Goal: Book appointment/travel/reservation

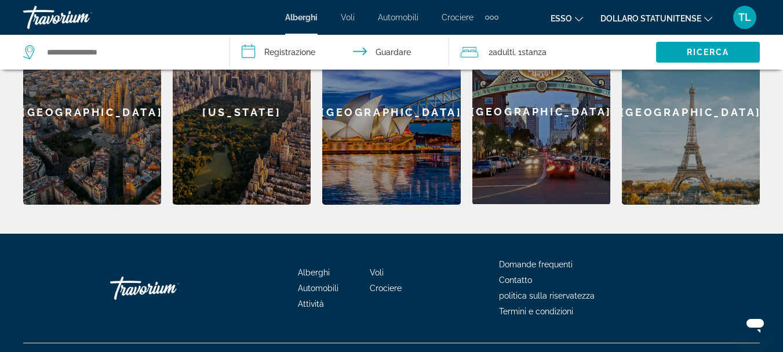
scroll to position [551, 0]
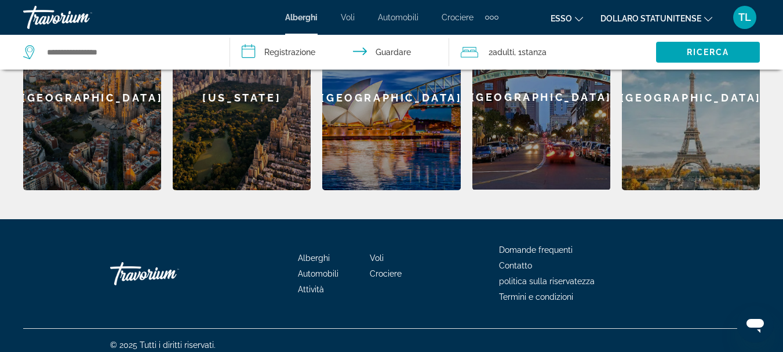
click at [679, 115] on div "[GEOGRAPHIC_DATA]" at bounding box center [691, 97] width 138 height 185
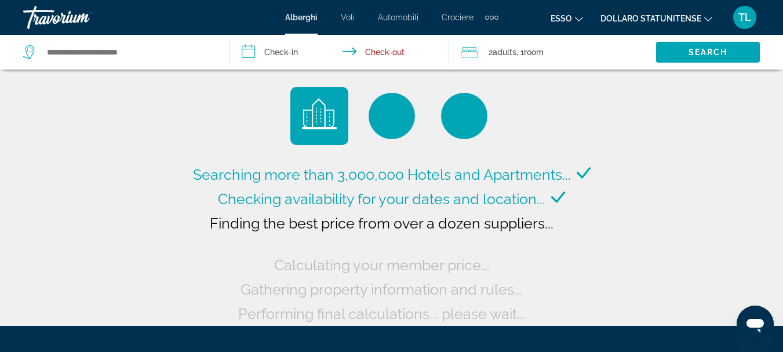
type input "**********"
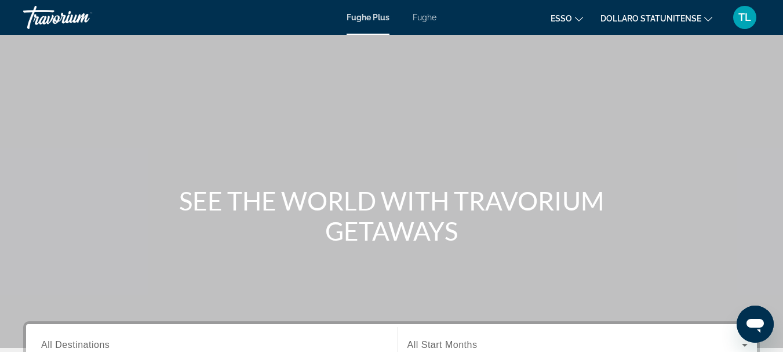
click at [421, 15] on font "Fughe" at bounding box center [424, 17] width 24 height 9
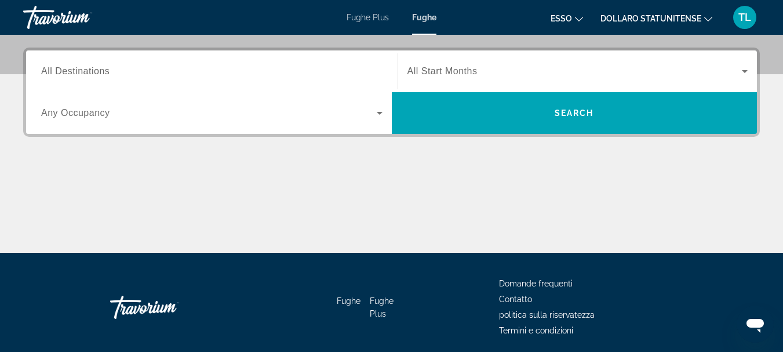
scroll to position [290, 0]
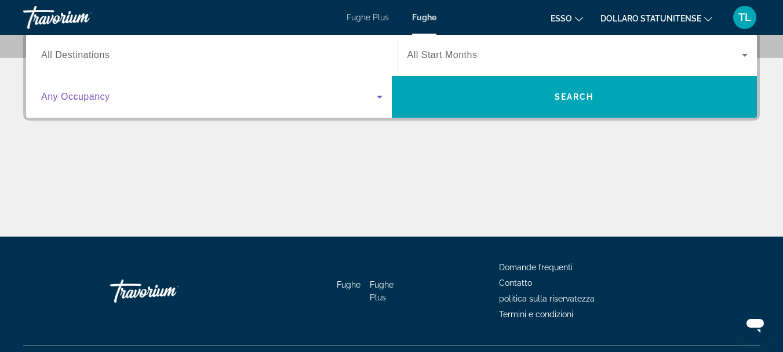
click at [379, 98] on icon "Search widget" at bounding box center [380, 97] width 6 height 3
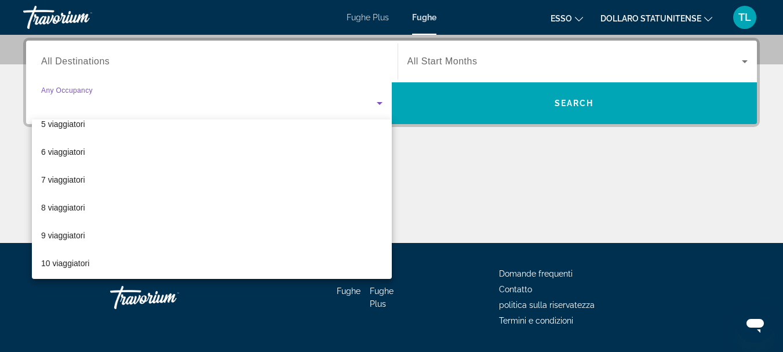
scroll to position [128, 0]
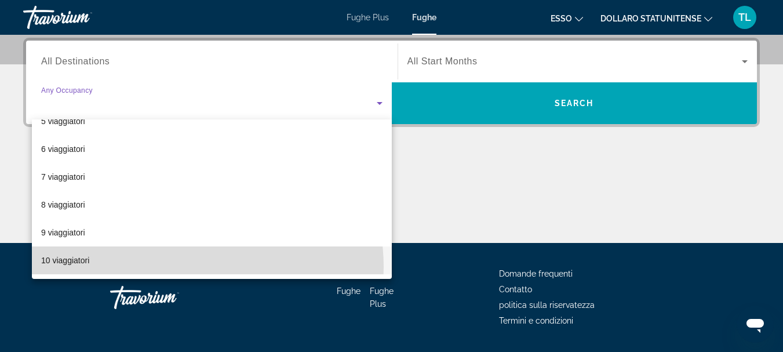
click at [185, 266] on mat-option "10 viaggiatori" at bounding box center [212, 260] width 360 height 28
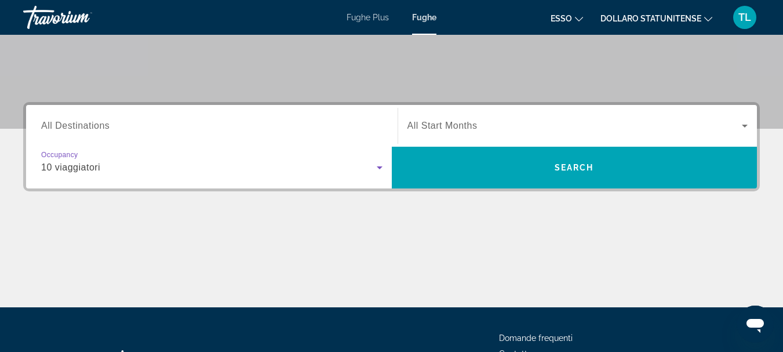
scroll to position [200, 0]
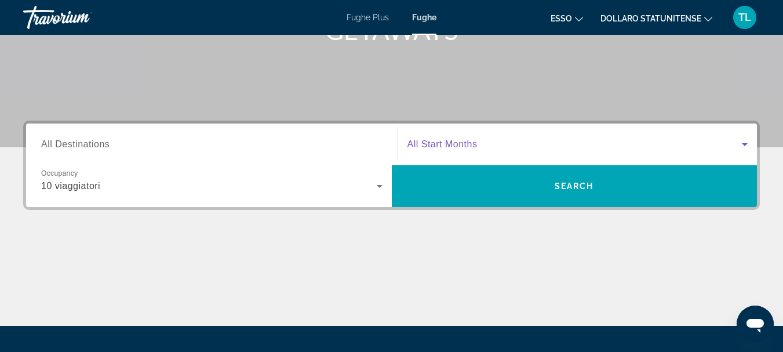
click at [655, 143] on span "Search widget" at bounding box center [574, 144] width 335 height 14
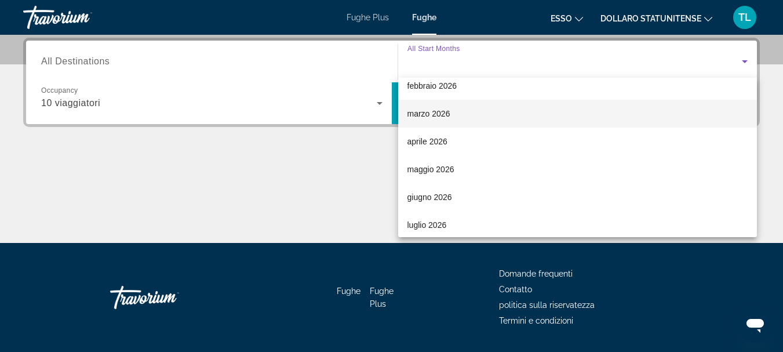
scroll to position [232, 0]
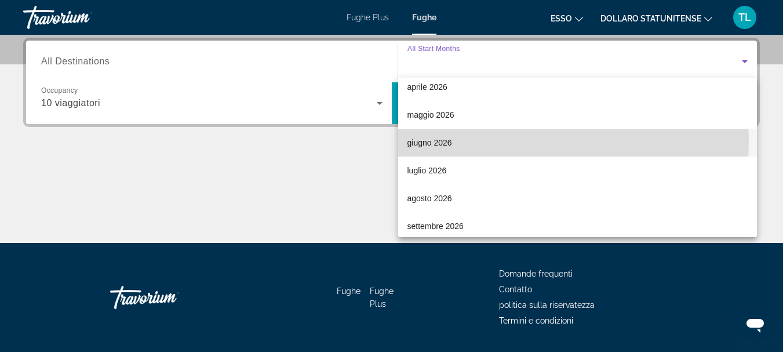
click at [483, 141] on mat-option "giugno 2026" at bounding box center [577, 143] width 359 height 28
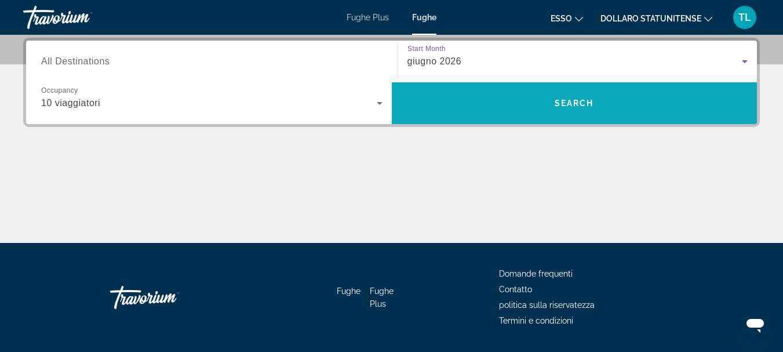
click at [541, 103] on span "Search widget" at bounding box center [575, 103] width 366 height 28
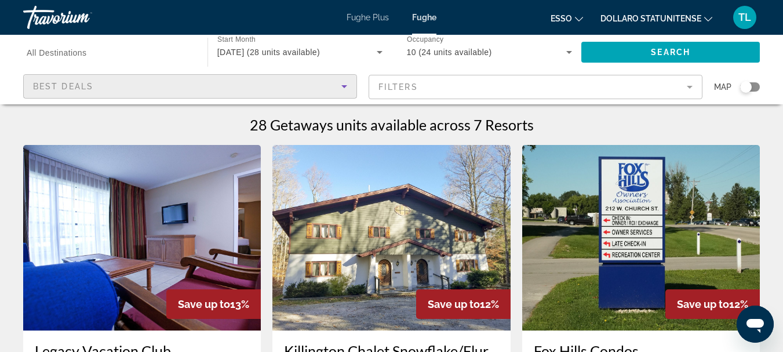
click at [345, 87] on icon "Sort by" at bounding box center [344, 86] width 14 height 14
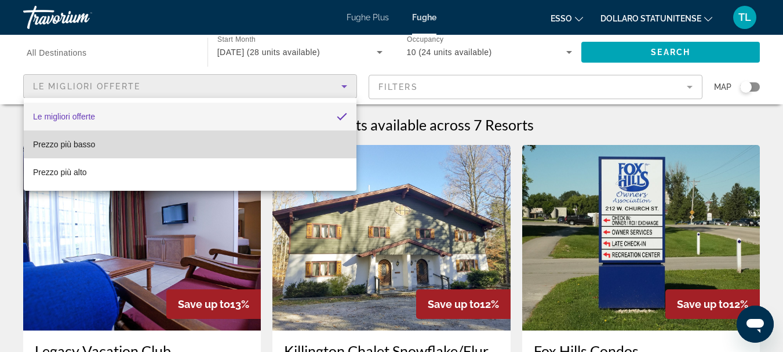
click at [290, 140] on mat-option "Prezzo più basso" at bounding box center [190, 144] width 333 height 28
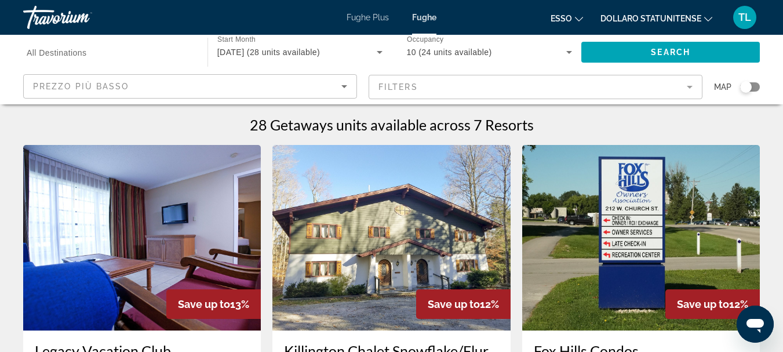
click at [524, 90] on mat-form-field "Filters" at bounding box center [535, 87] width 334 height 24
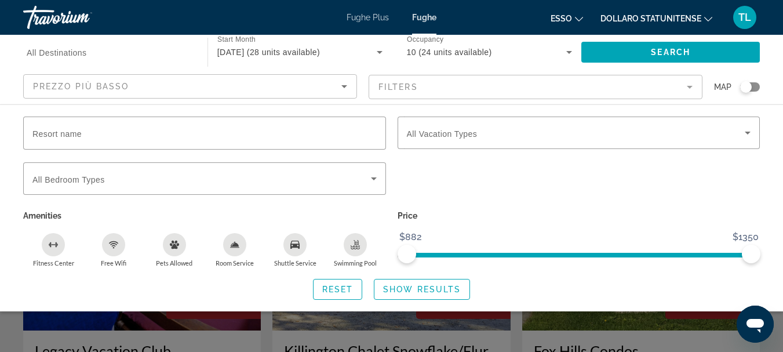
click at [357, 246] on icon "Swimming Pool" at bounding box center [354, 244] width 9 height 9
click at [117, 246] on icon "Free Wifi" at bounding box center [113, 244] width 9 height 9
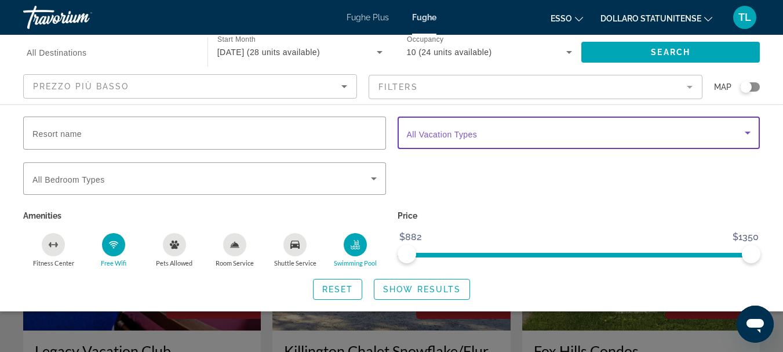
click at [510, 137] on span "Search widget" at bounding box center [576, 133] width 338 height 14
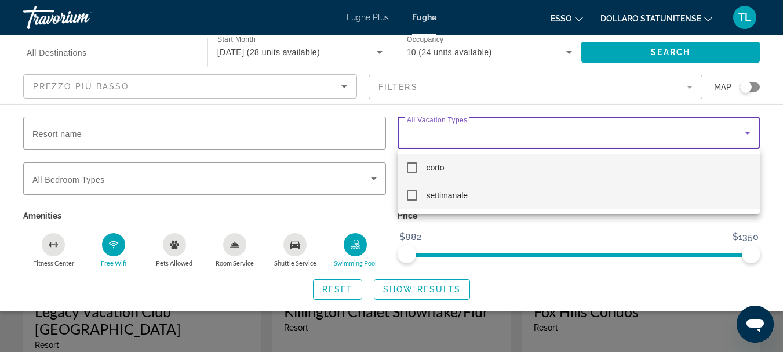
scroll to position [58, 0]
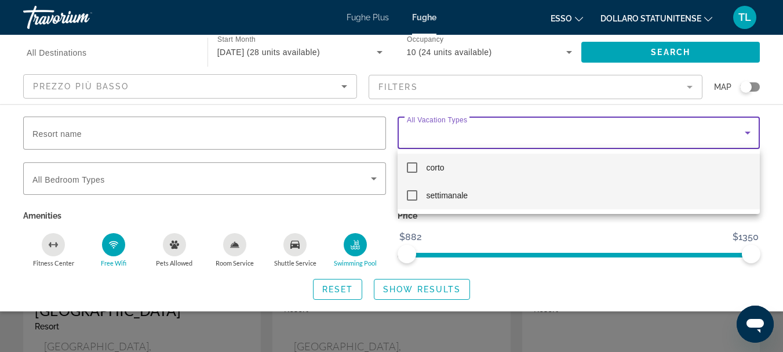
click at [412, 193] on mat-pseudo-checkbox at bounding box center [412, 195] width 10 height 10
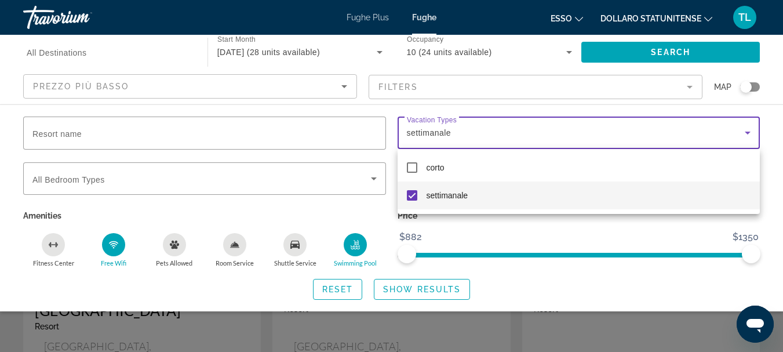
click at [766, 225] on div at bounding box center [391, 176] width 783 height 352
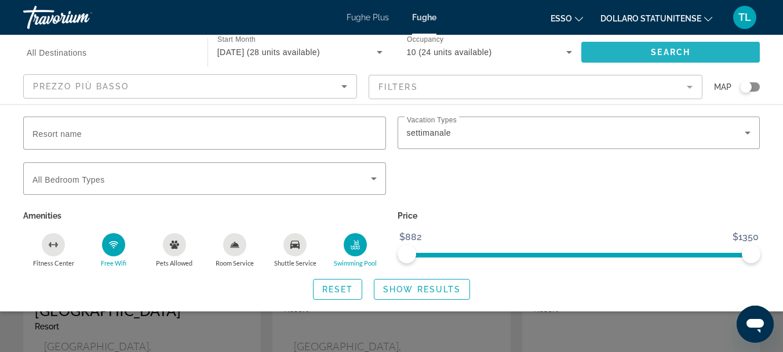
click at [653, 51] on span "Search" at bounding box center [670, 52] width 39 height 9
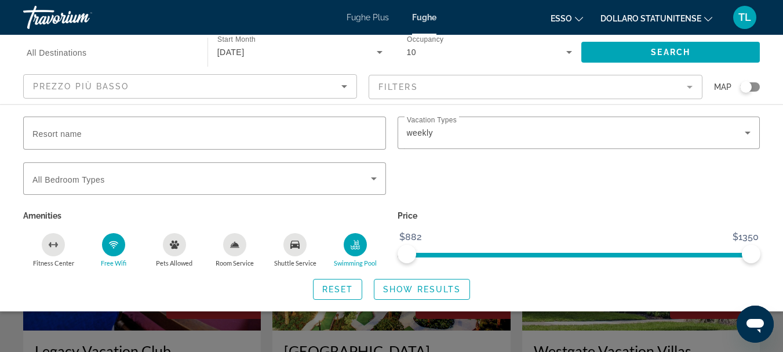
click at [658, 325] on div "Search widget" at bounding box center [391, 263] width 783 height 178
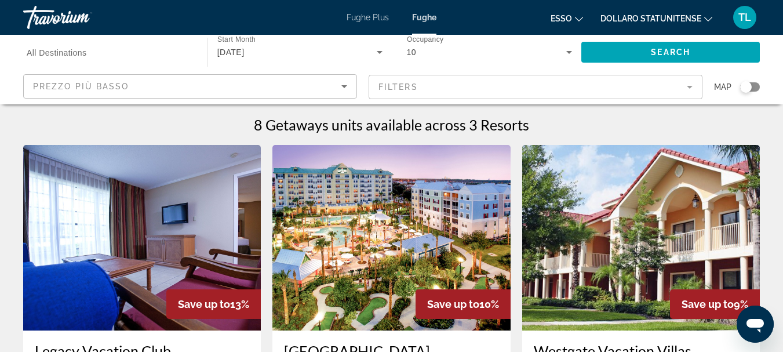
click at [757, 87] on div "Search widget" at bounding box center [750, 86] width 20 height 9
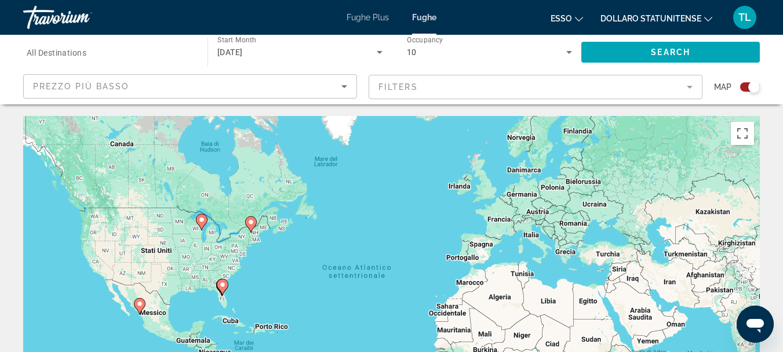
click at [500, 225] on div "Per attivare il trascinamento con la tastiera, premi Alt + Invio. Nello stato d…" at bounding box center [391, 290] width 736 height 348
click at [502, 221] on div "Per attivare il trascinamento con la tastiera, premi Alt + Invio. Nello stato d…" at bounding box center [391, 290] width 736 height 348
click at [114, 57] on input "Destination All Destinations" at bounding box center [110, 53] width 166 height 14
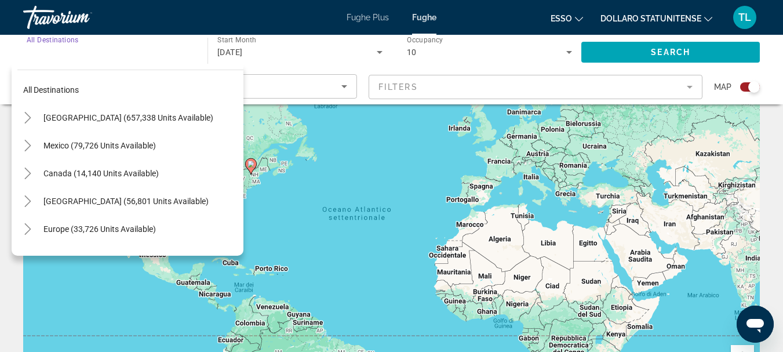
click at [119, 231] on span "Europe (33,726 units available)" at bounding box center [99, 228] width 112 height 9
type input "**********"
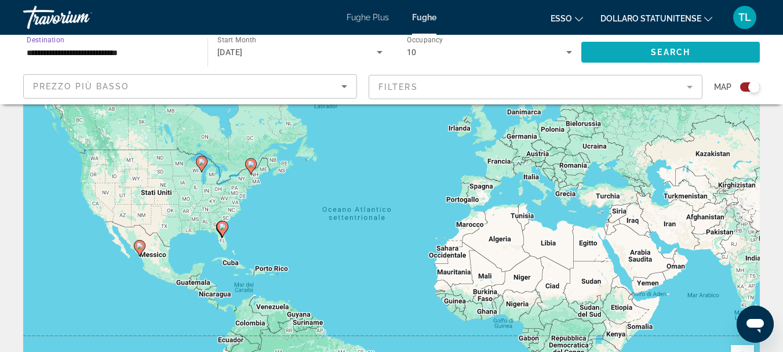
click at [640, 52] on span "Search widget" at bounding box center [670, 52] width 178 height 28
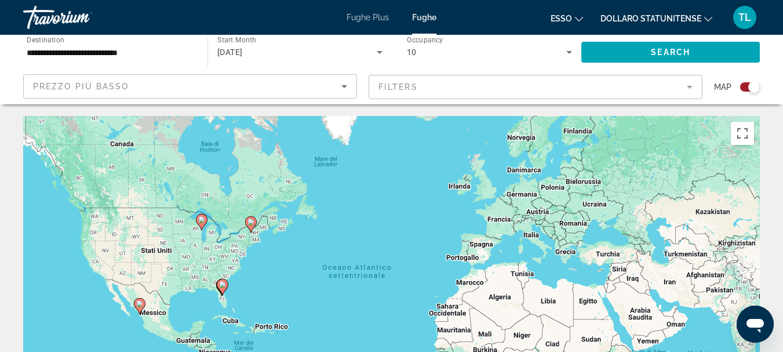
click at [503, 225] on div "Per attivare il trascinamento con la tastiera, premi Alt + Invio. Nello stato d…" at bounding box center [391, 290] width 736 height 348
click at [501, 219] on div "Per attivare il trascinamento con la tastiera, premi Alt + Invio. Nello stato d…" at bounding box center [391, 290] width 736 height 348
click at [688, 85] on mat-form-field "Filters" at bounding box center [535, 87] width 334 height 24
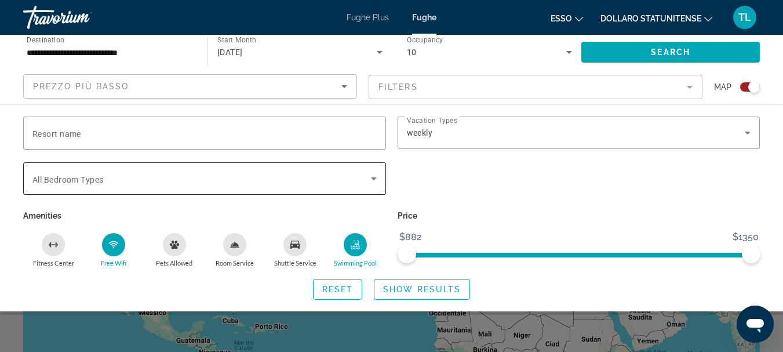
click at [370, 176] on icon "Search widget" at bounding box center [374, 178] width 14 height 14
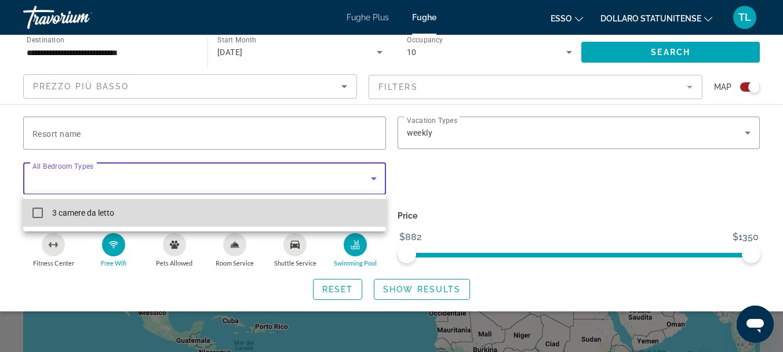
click at [266, 210] on mat-option "3 camere da letto" at bounding box center [204, 213] width 363 height 28
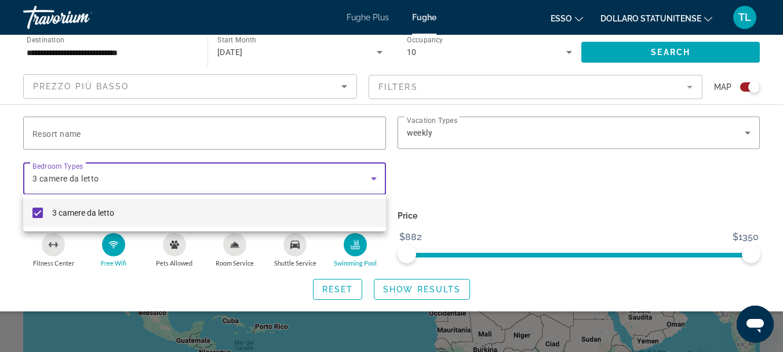
click at [703, 180] on div at bounding box center [391, 176] width 783 height 352
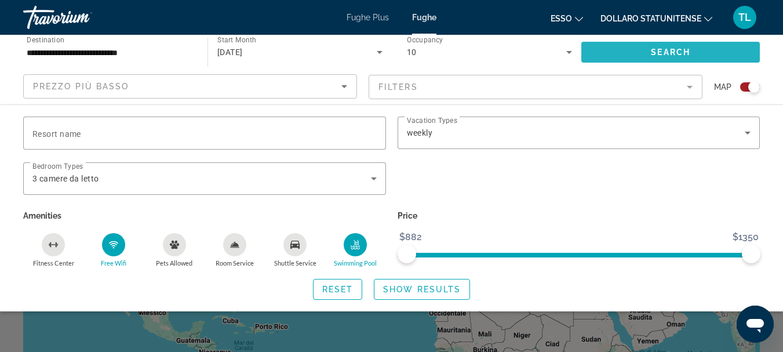
click at [667, 55] on span "Search" at bounding box center [670, 52] width 39 height 9
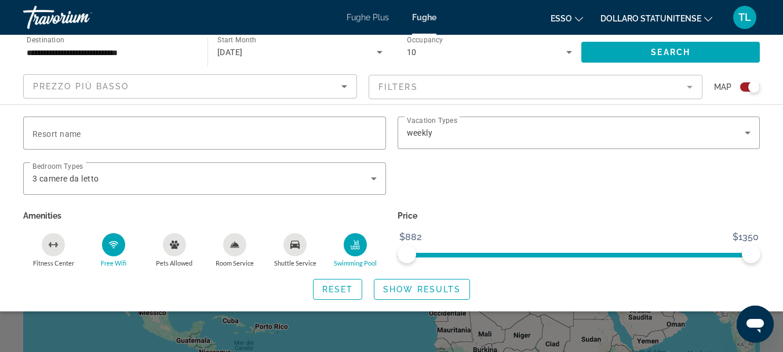
click at [546, 335] on div "Search widget" at bounding box center [391, 263] width 783 height 178
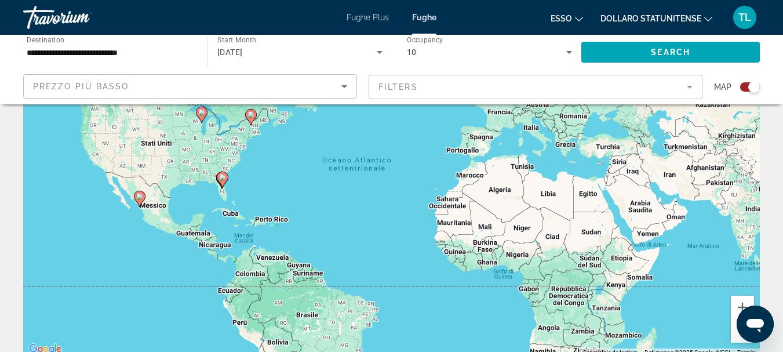
scroll to position [116, 0]
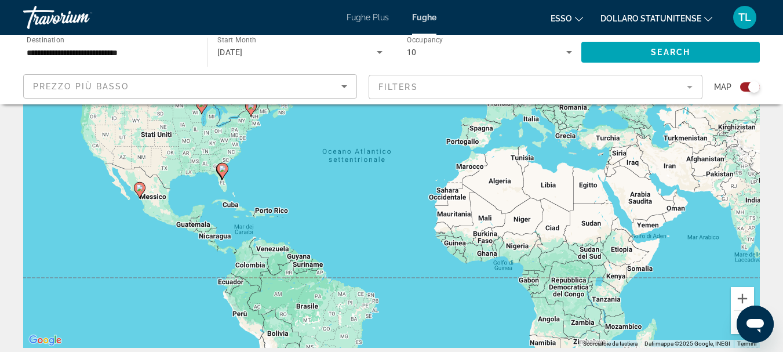
click at [742, 89] on div "Search widget" at bounding box center [750, 86] width 20 height 9
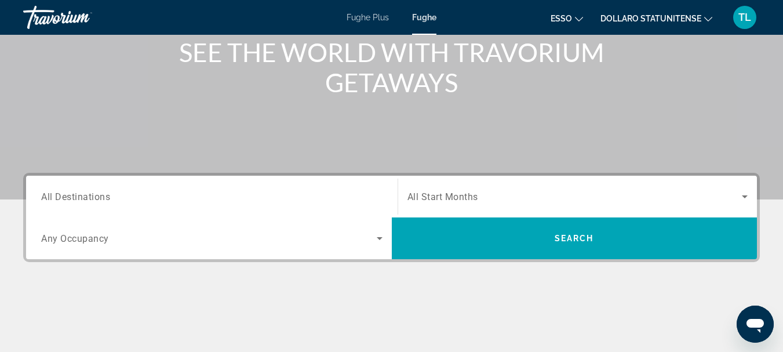
scroll to position [174, 0]
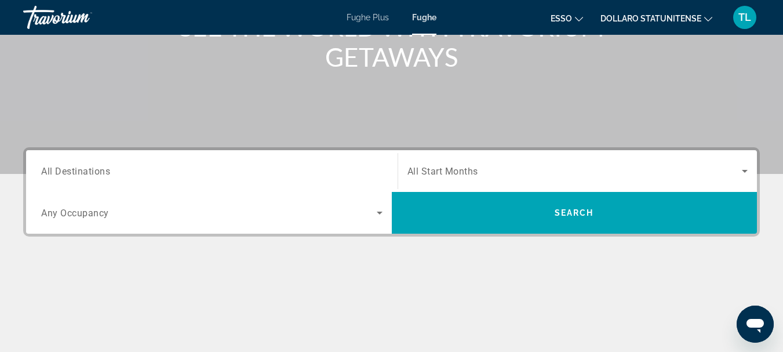
click at [226, 170] on input "Destination All Destinations" at bounding box center [211, 172] width 341 height 14
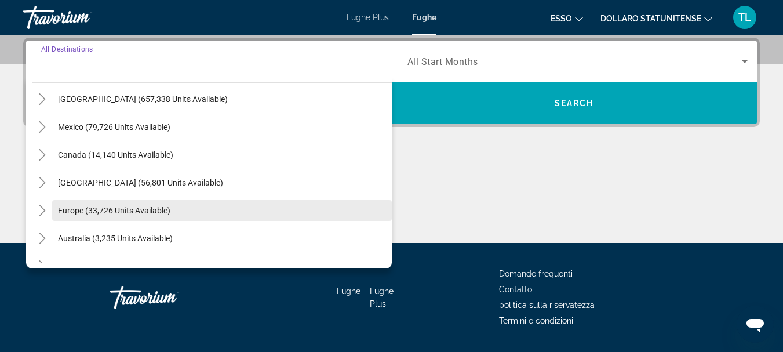
scroll to position [58, 0]
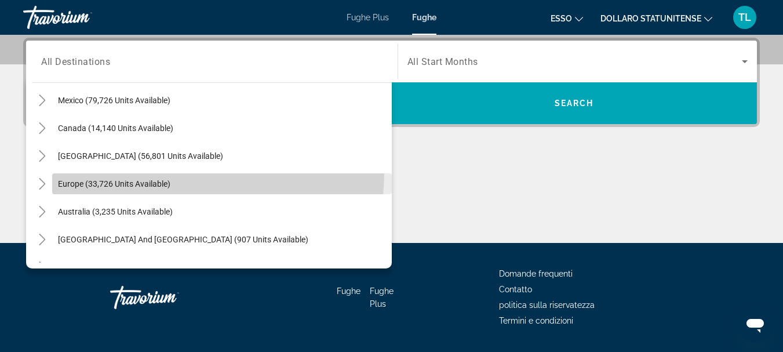
click at [153, 171] on span "Search widget" at bounding box center [221, 184] width 339 height 28
type input "**********"
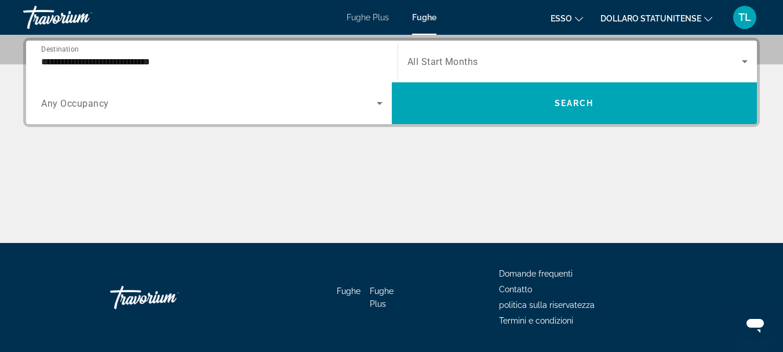
click at [463, 60] on span "All Start Months" at bounding box center [442, 61] width 71 height 11
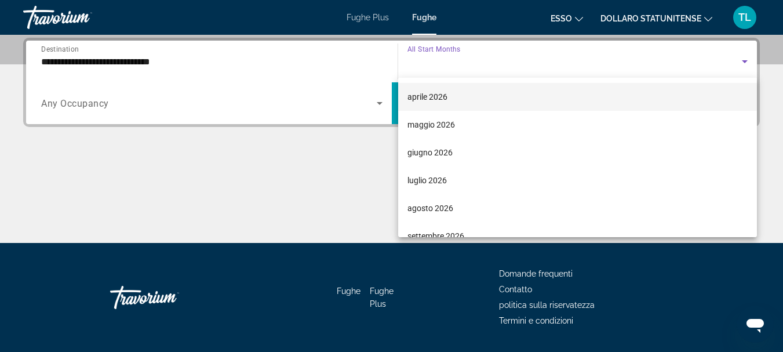
scroll to position [232, 0]
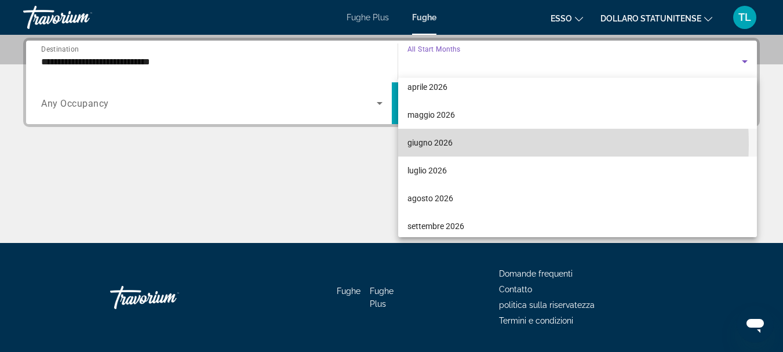
click at [432, 145] on font "giugno 2026" at bounding box center [429, 142] width 45 height 9
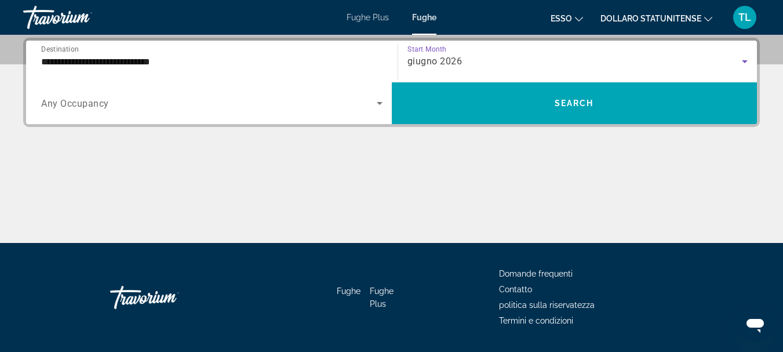
click at [149, 112] on div "Search widget" at bounding box center [211, 103] width 341 height 32
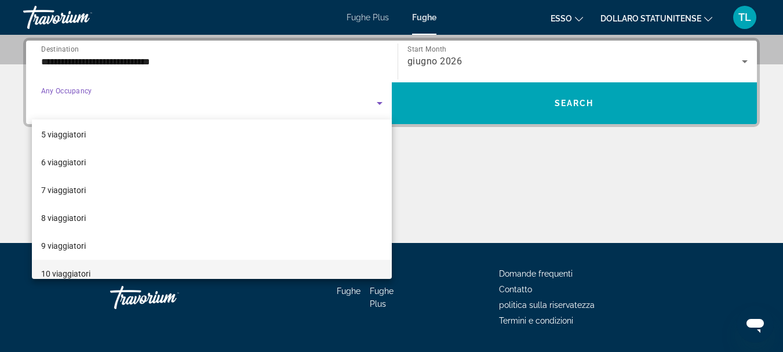
scroll to position [128, 0]
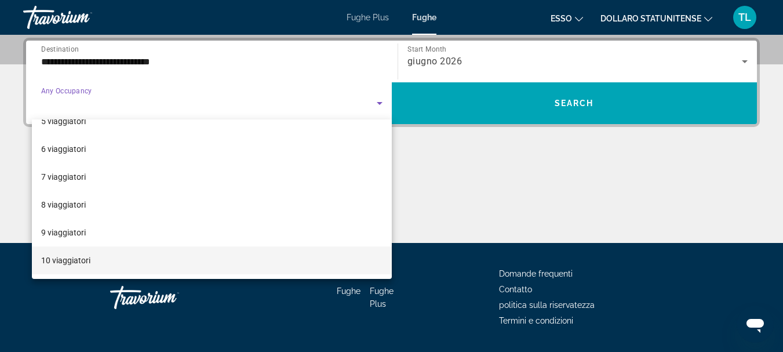
click at [135, 260] on mat-option "10 viaggiatori" at bounding box center [212, 260] width 360 height 28
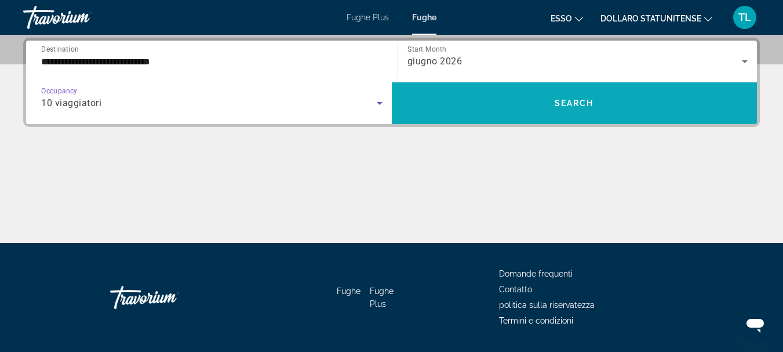
click at [562, 101] on span "Search" at bounding box center [573, 102] width 39 height 9
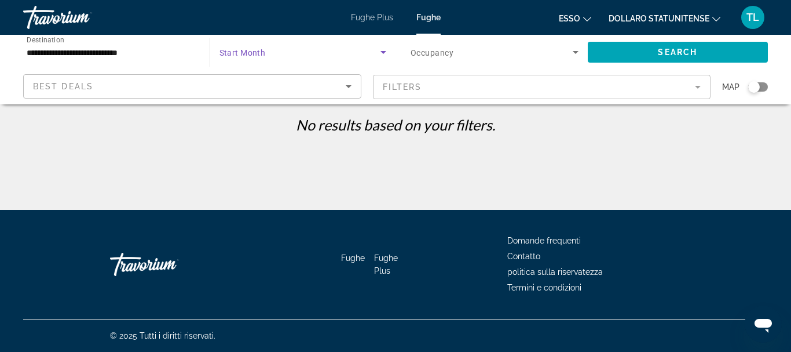
click at [379, 50] on icon "Search widget" at bounding box center [384, 52] width 14 height 14
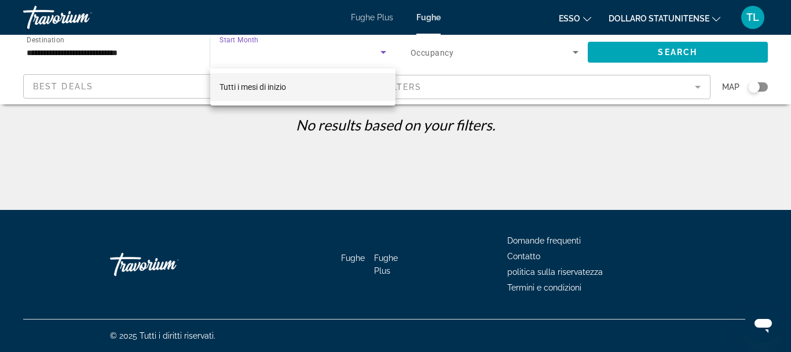
click at [286, 88] on font "Tutti i mesi di inizio" at bounding box center [253, 86] width 67 height 9
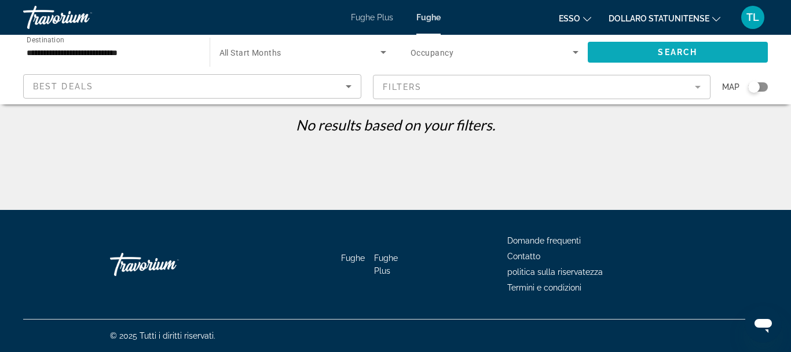
click at [642, 53] on span "Search widget" at bounding box center [678, 52] width 181 height 28
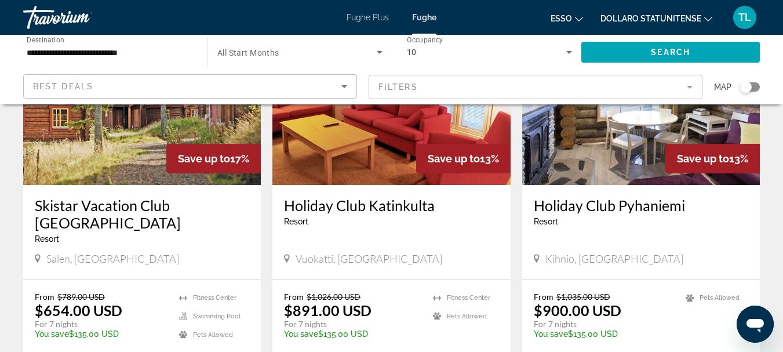
scroll to position [174, 0]
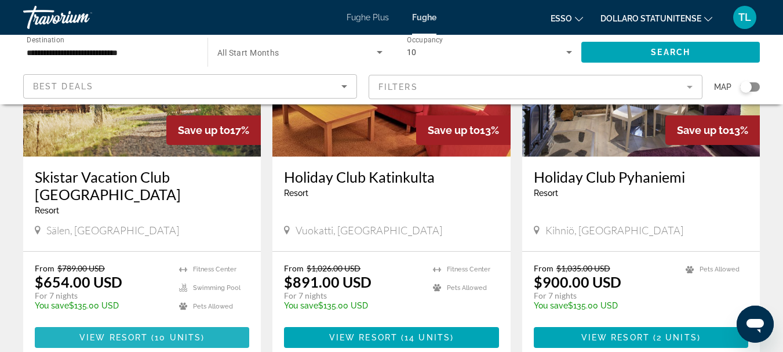
click at [192, 333] on span "10 units" at bounding box center [178, 337] width 46 height 9
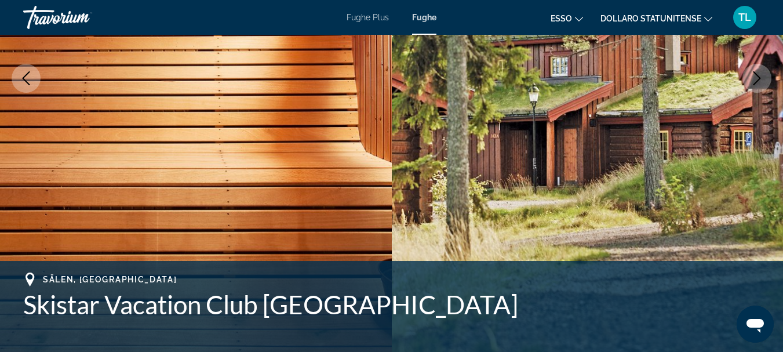
scroll to position [174, 0]
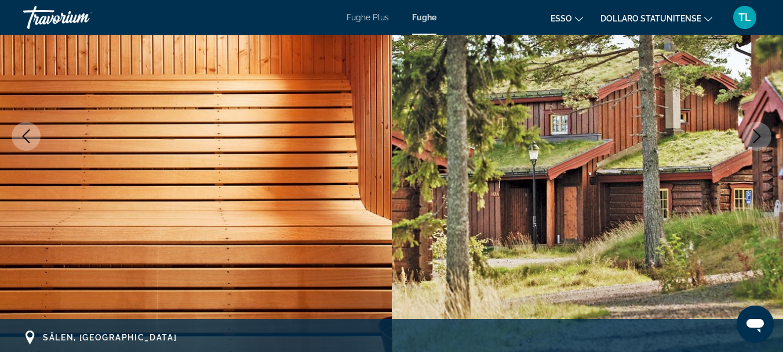
click at [751, 140] on icon "Next image" at bounding box center [757, 136] width 14 height 14
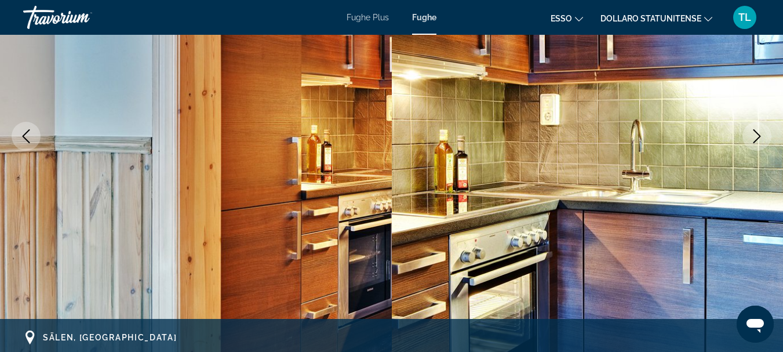
click at [754, 139] on icon "Next image" at bounding box center [757, 136] width 14 height 14
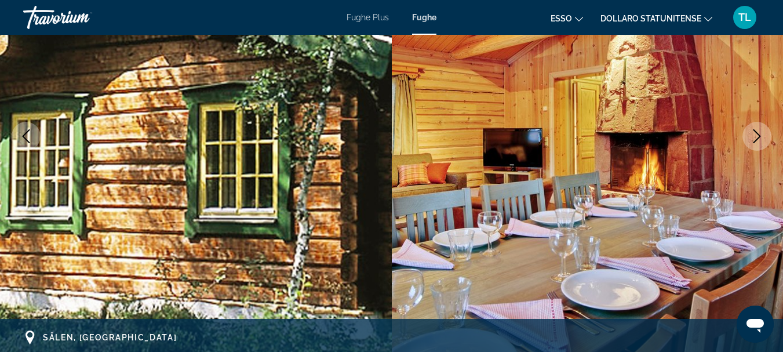
click at [752, 139] on icon "Next image" at bounding box center [757, 136] width 14 height 14
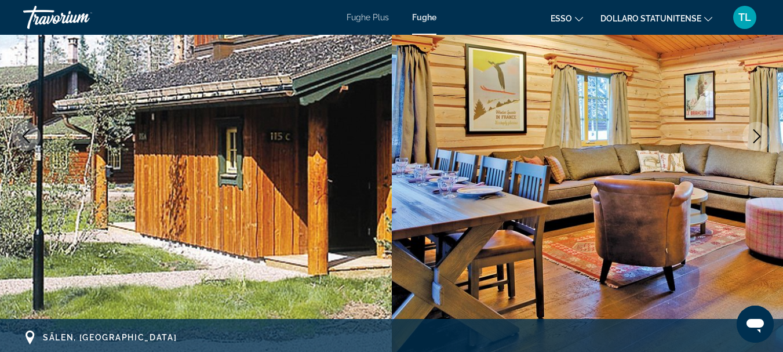
click at [752, 139] on icon "Next image" at bounding box center [757, 136] width 14 height 14
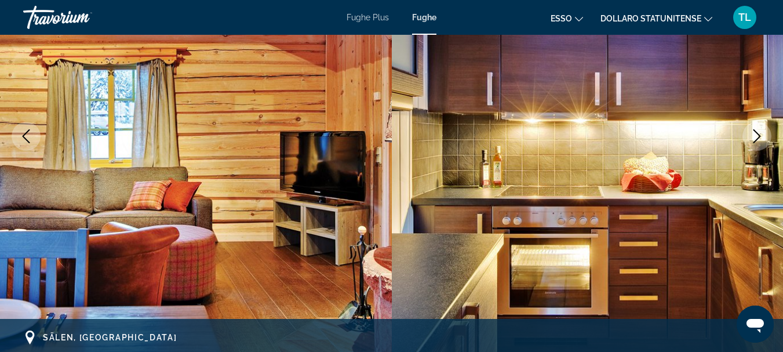
click at [752, 139] on icon "Next image" at bounding box center [757, 136] width 14 height 14
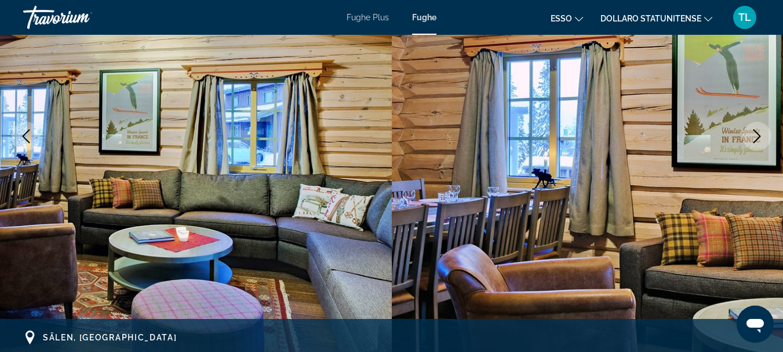
click at [752, 139] on icon "Next image" at bounding box center [757, 136] width 14 height 14
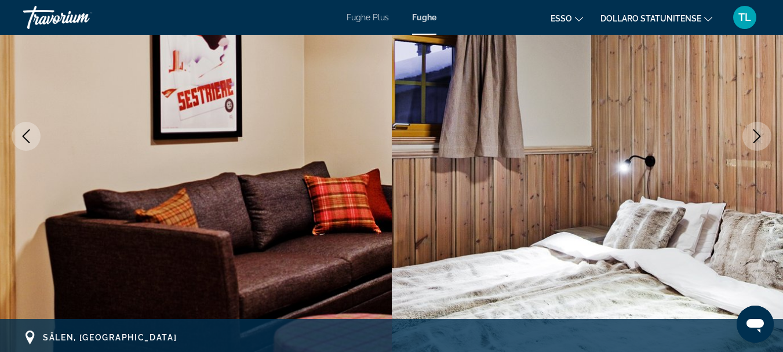
click at [752, 139] on icon "Next image" at bounding box center [757, 136] width 14 height 14
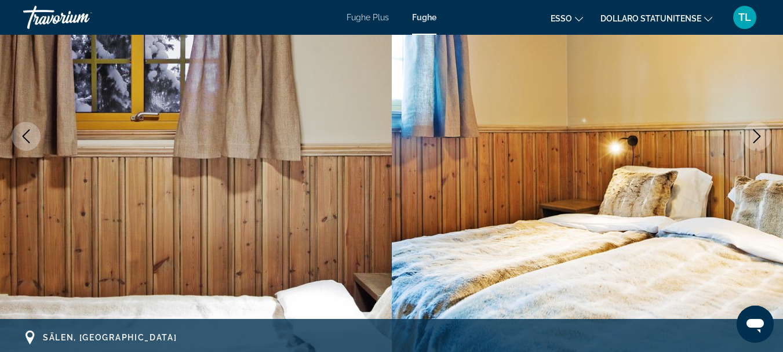
click at [752, 139] on icon "Next image" at bounding box center [757, 136] width 14 height 14
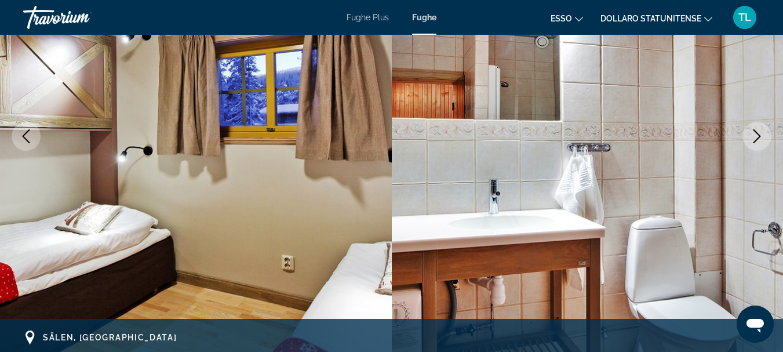
click at [752, 139] on icon "Next image" at bounding box center [757, 136] width 14 height 14
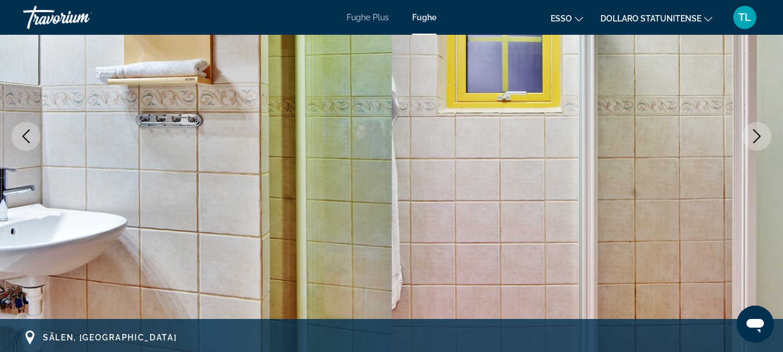
click at [752, 139] on icon "Next image" at bounding box center [757, 136] width 14 height 14
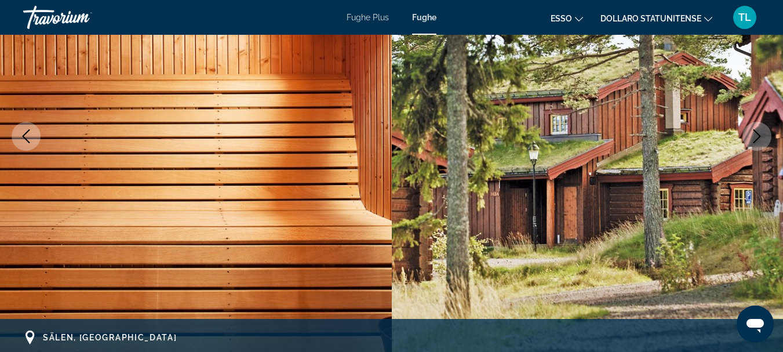
click at [752, 139] on icon "Next image" at bounding box center [757, 136] width 14 height 14
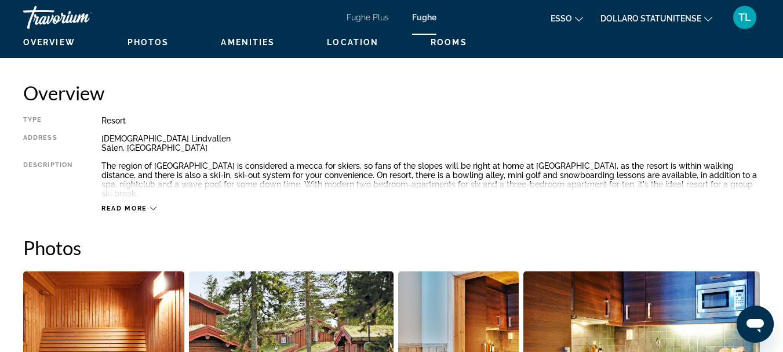
scroll to position [579, 0]
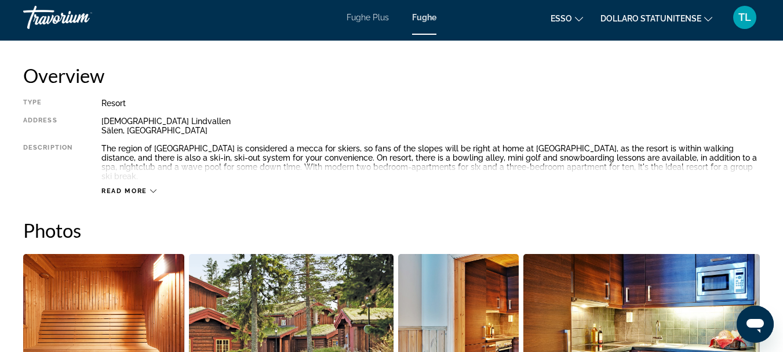
click at [548, 123] on div "Snotorget Lindvallen Sälen, Sweden" at bounding box center [430, 125] width 658 height 19
drag, startPoint x: 151, startPoint y: 182, endPoint x: 161, endPoint y: 181, distance: 9.9
click at [153, 188] on icon "Contenuto principale" at bounding box center [153, 191] width 6 height 6
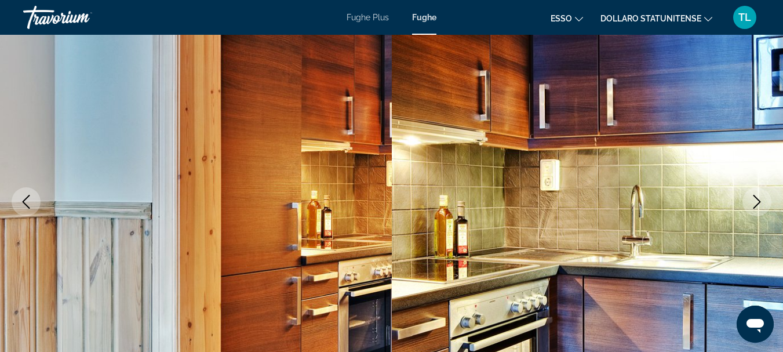
scroll to position [0, 0]
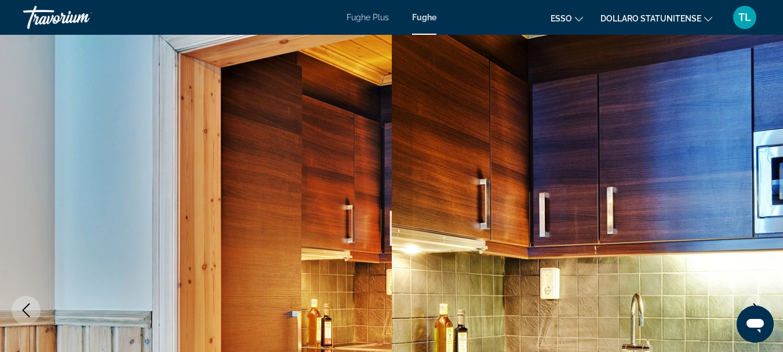
click at [705, 17] on icon "Cambia valuta" at bounding box center [708, 19] width 8 height 8
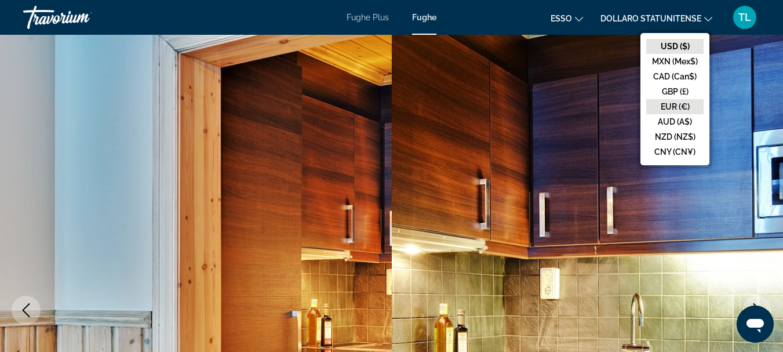
click at [670, 108] on button "EUR (€)" at bounding box center [674, 106] width 57 height 15
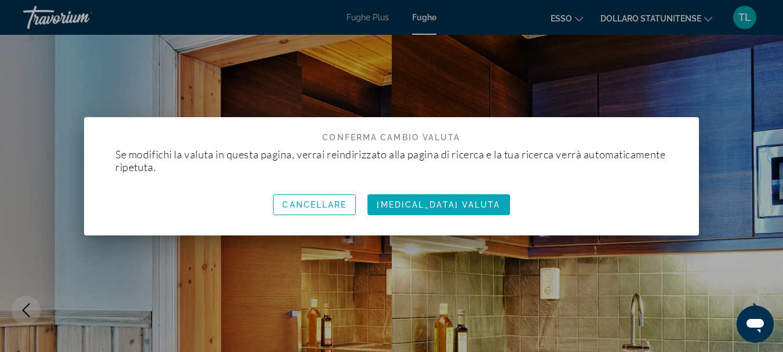
click at [671, 64] on div at bounding box center [391, 176] width 783 height 352
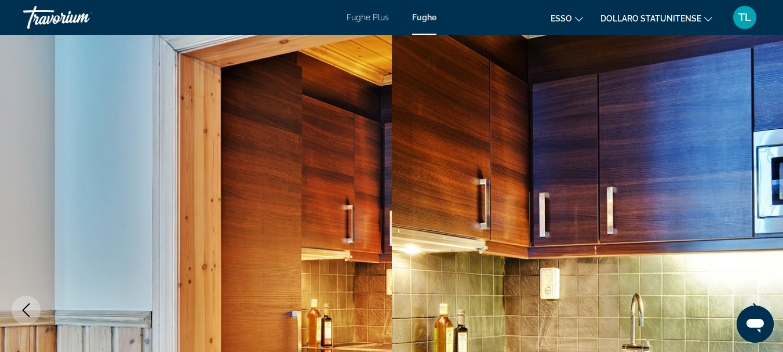
click at [524, 177] on img "Contenuto principale" at bounding box center [588, 310] width 392 height 550
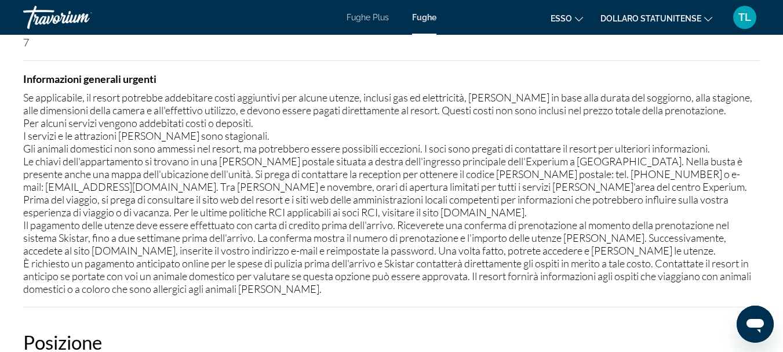
scroll to position [1425, 0]
